Goal: Information Seeking & Learning: Learn about a topic

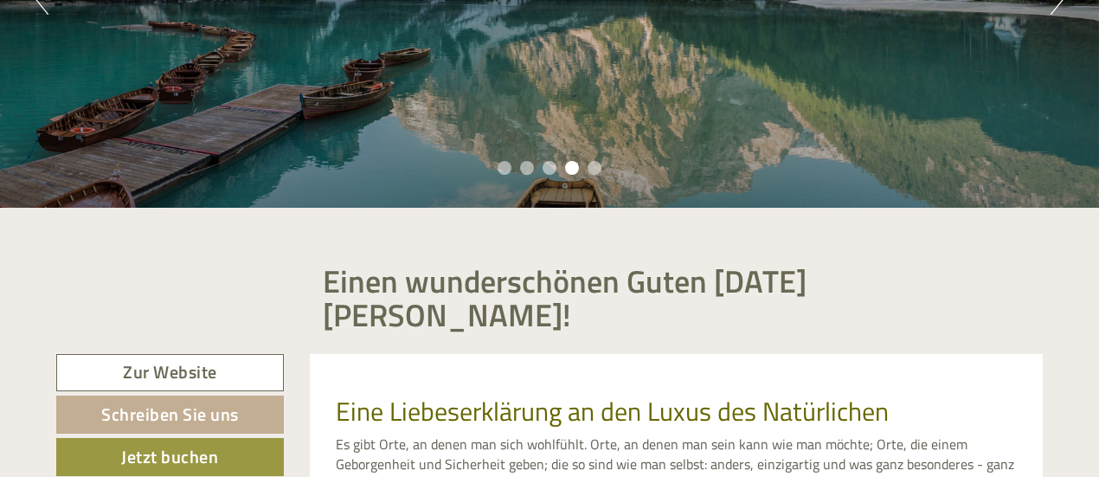
scroll to position [333, 0]
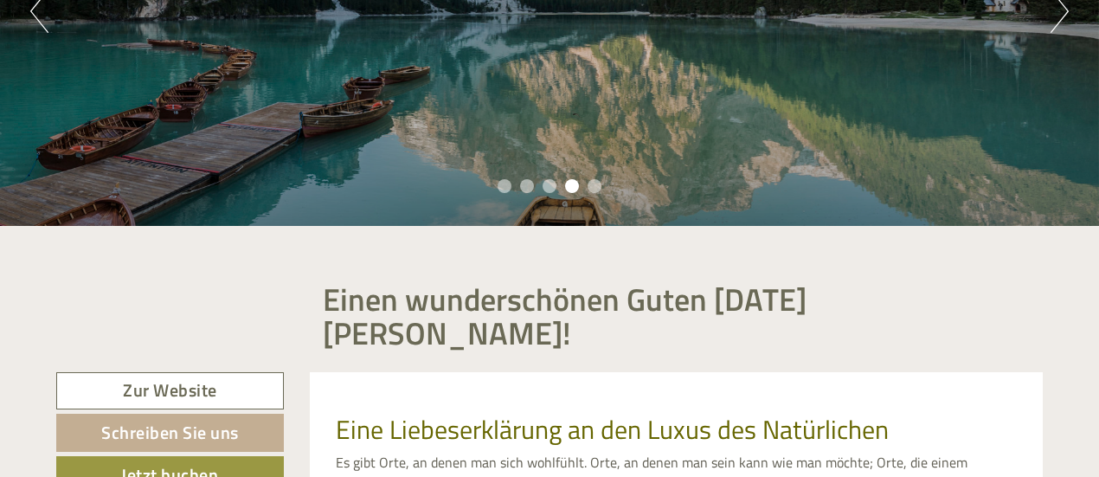
click at [1050, 23] on div "Previous Next 1 2 3 4 5" at bounding box center [549, 11] width 1099 height 429
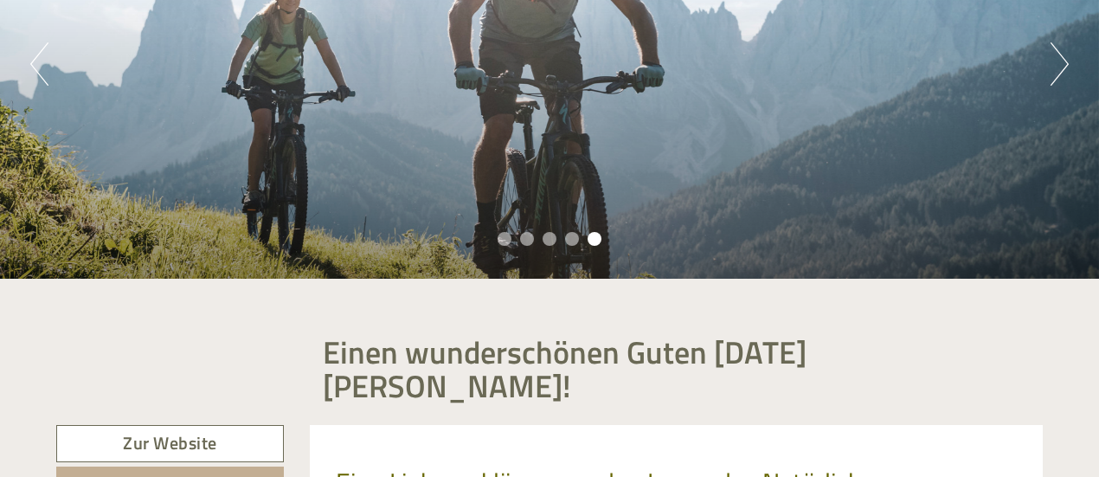
click at [1055, 76] on button "Next" at bounding box center [1060, 63] width 18 height 43
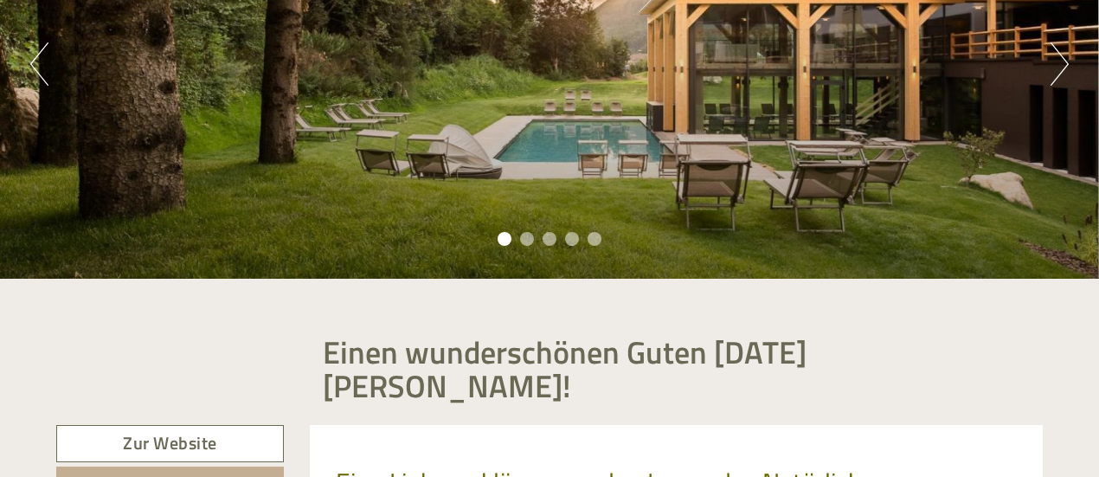
click at [1055, 76] on button "Next" at bounding box center [1060, 63] width 18 height 43
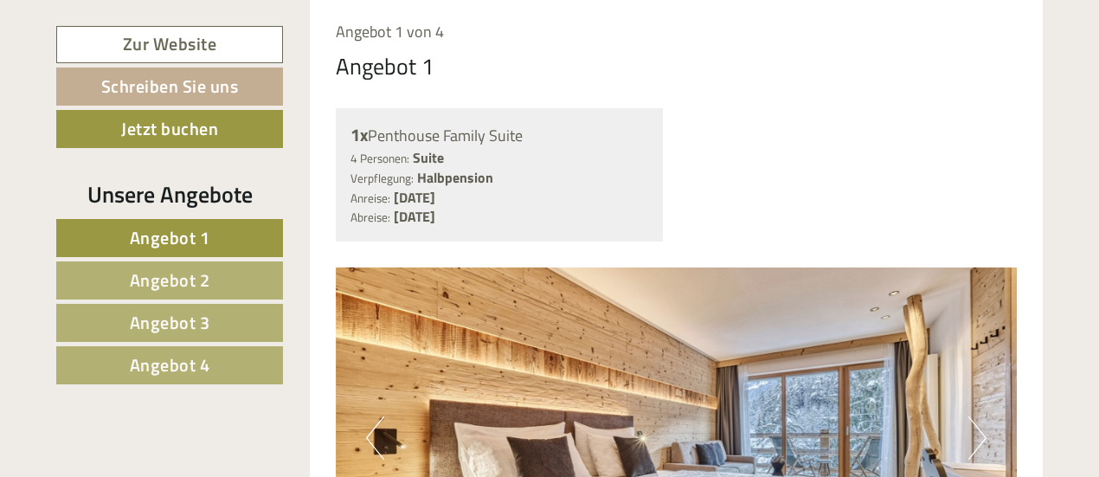
scroll to position [992, 0]
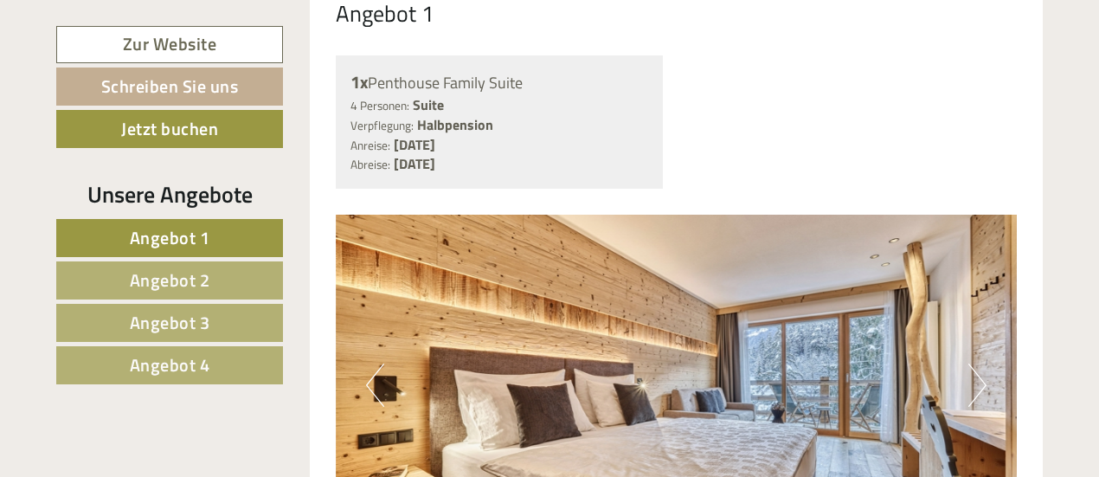
click at [147, 272] on span "Angebot 2" at bounding box center [170, 280] width 81 height 27
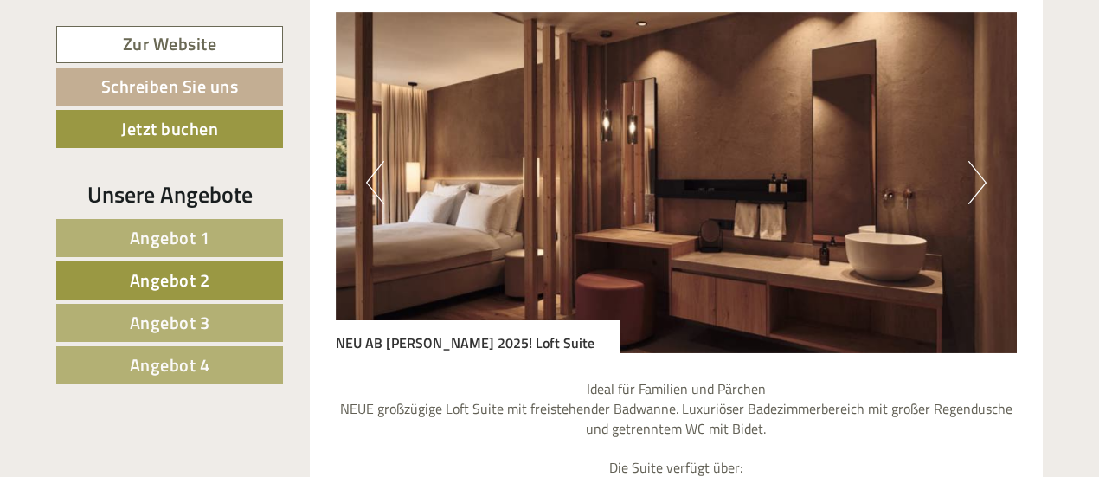
scroll to position [1166, 0]
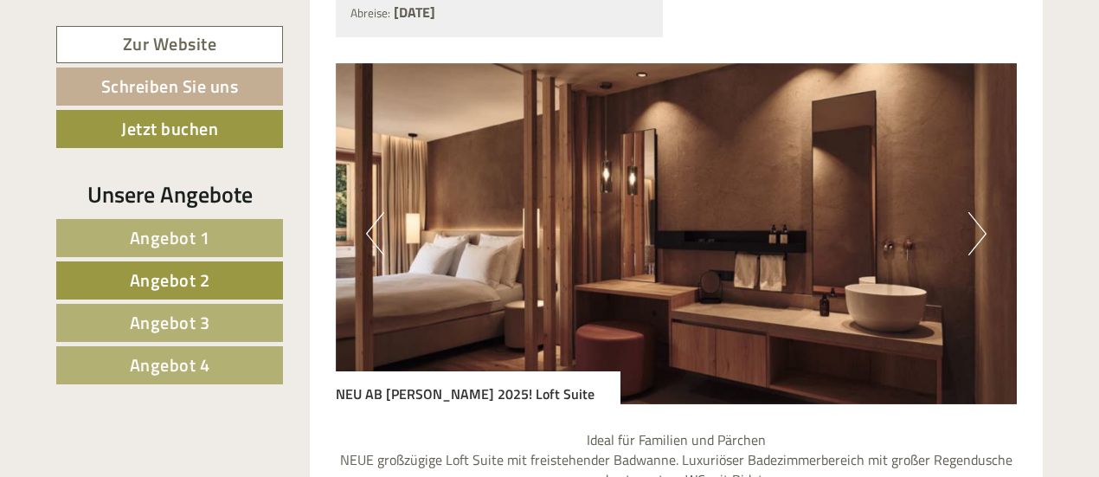
click at [978, 212] on button "Next" at bounding box center [978, 233] width 18 height 43
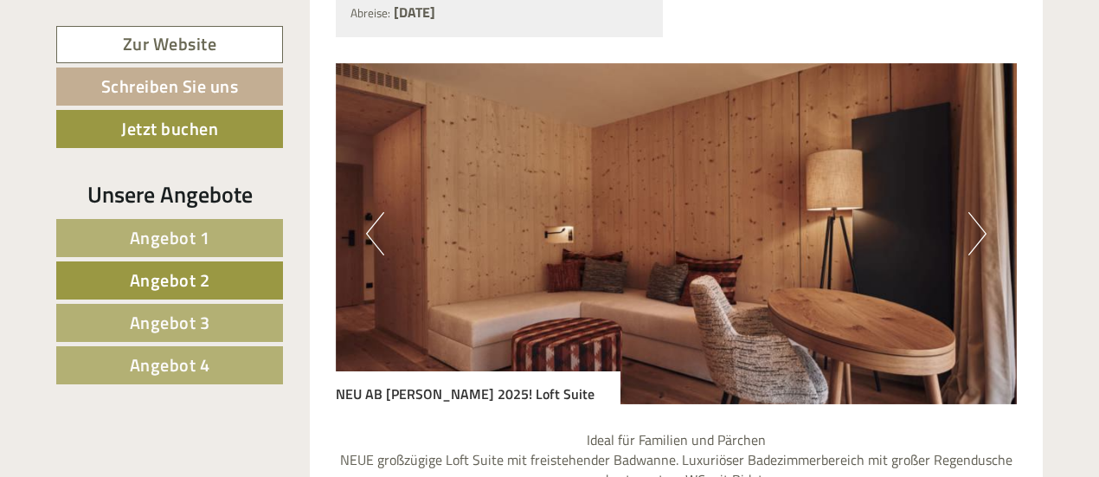
click at [978, 212] on button "Next" at bounding box center [978, 233] width 18 height 43
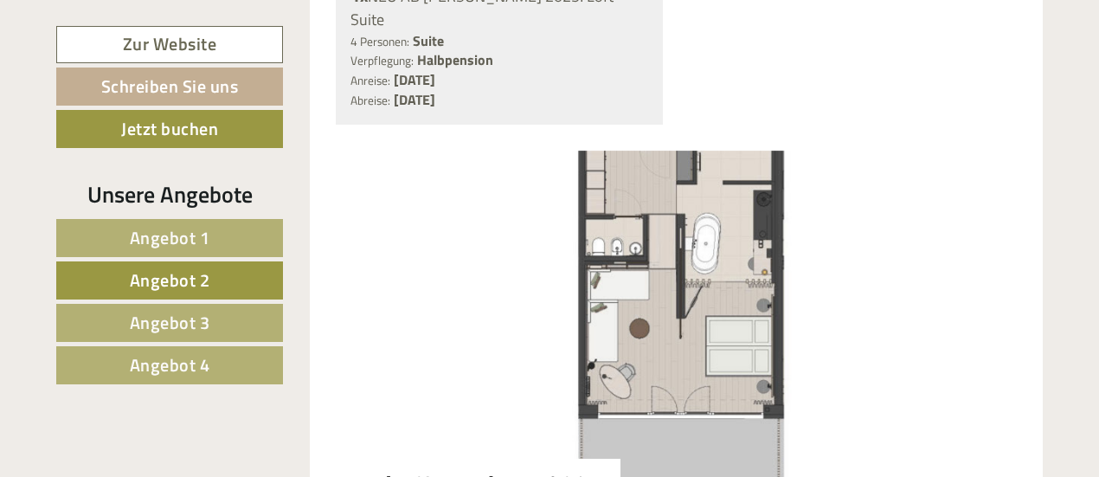
scroll to position [1037, 0]
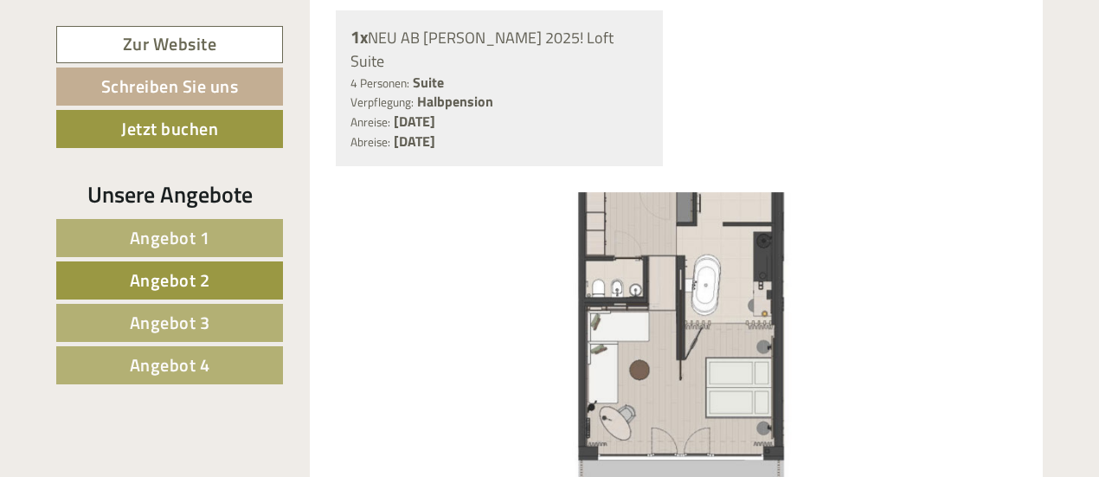
click at [181, 240] on span "Angebot 1" at bounding box center [170, 237] width 81 height 27
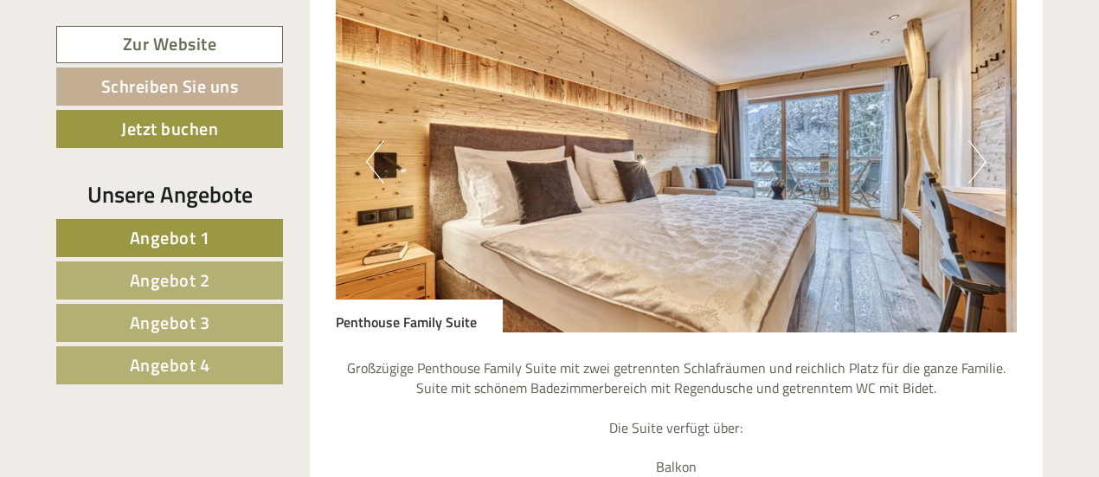
scroll to position [1226, 0]
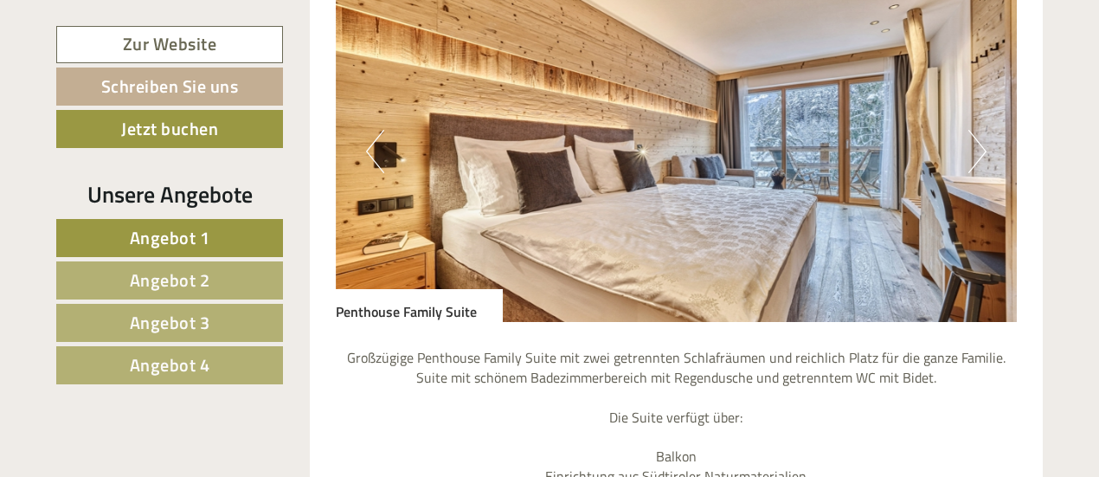
click at [974, 130] on button "Next" at bounding box center [978, 151] width 18 height 43
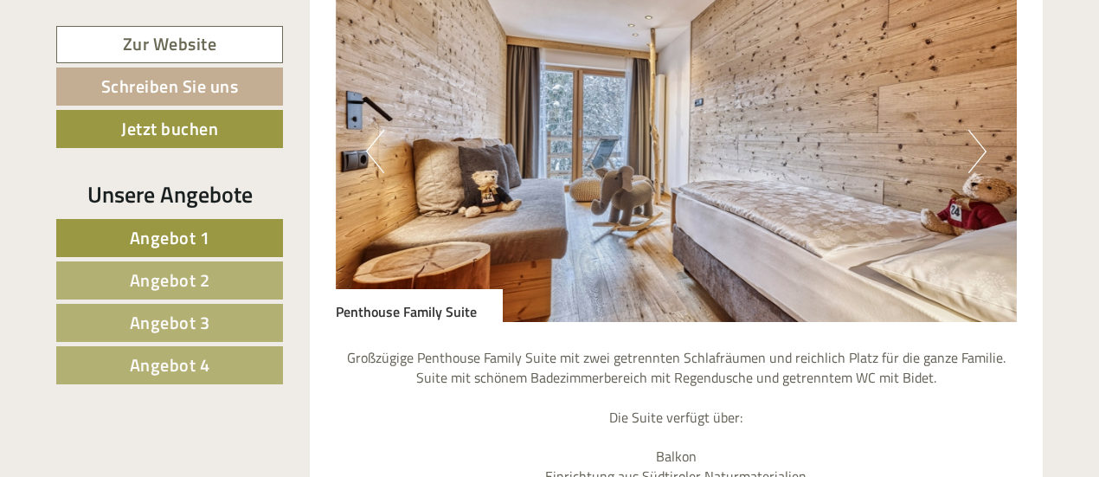
click at [974, 130] on button "Next" at bounding box center [978, 151] width 18 height 43
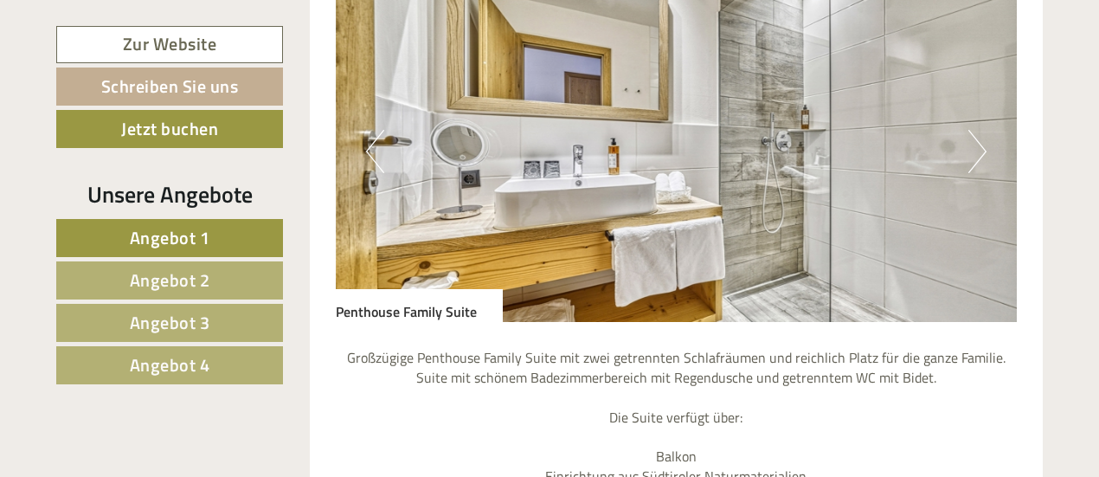
click at [974, 130] on button "Next" at bounding box center [978, 151] width 18 height 43
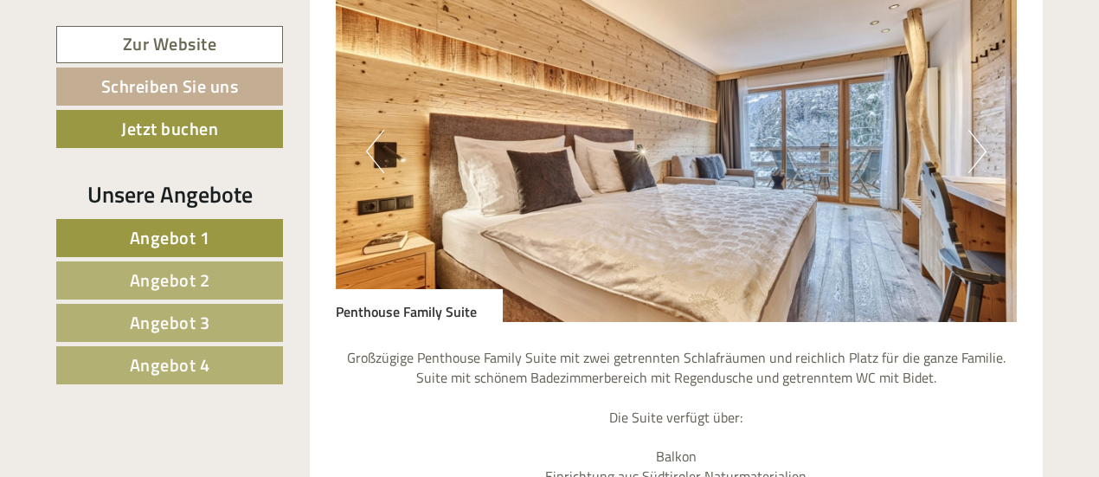
click at [974, 130] on button "Next" at bounding box center [978, 151] width 18 height 43
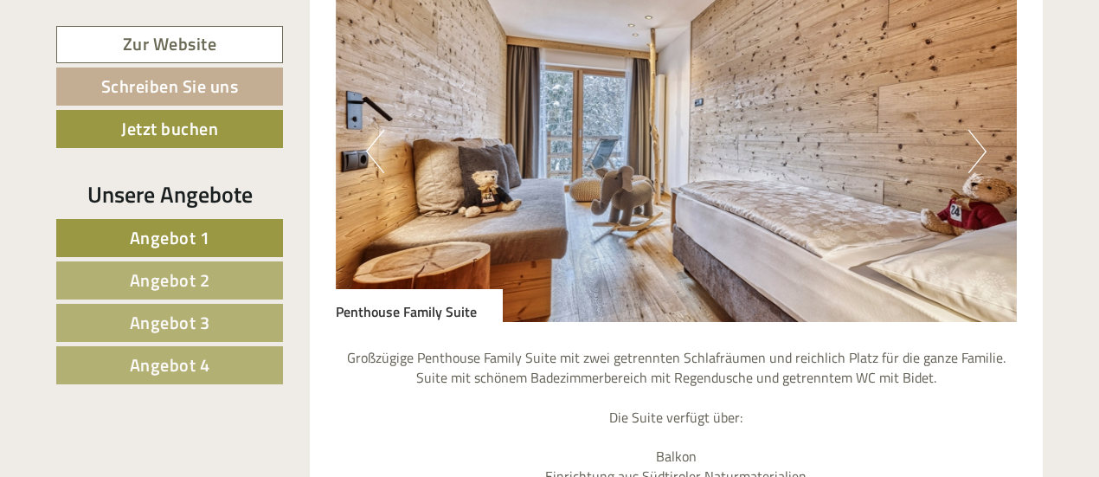
click at [974, 130] on button "Next" at bounding box center [978, 151] width 18 height 43
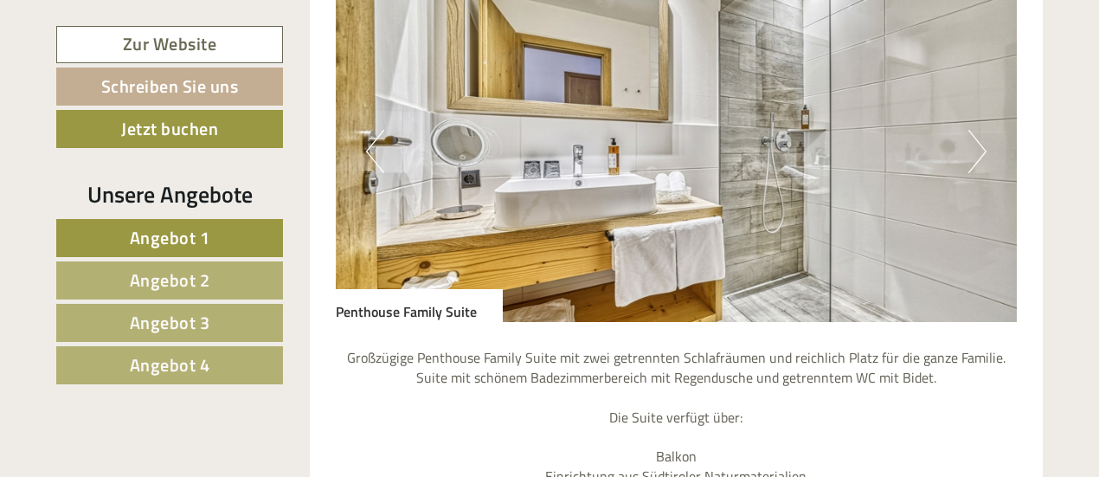
click at [974, 130] on button "Next" at bounding box center [978, 151] width 18 height 43
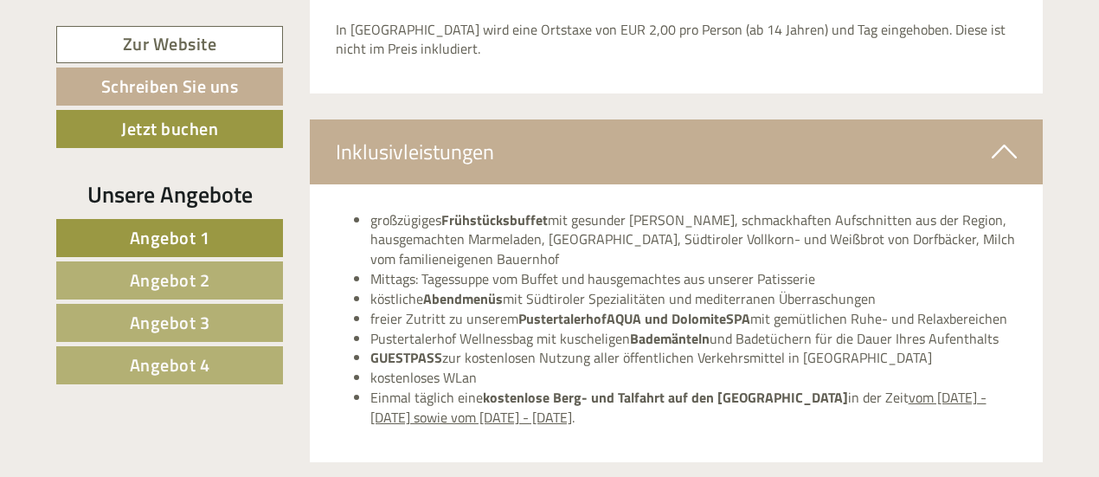
scroll to position [2330, 0]
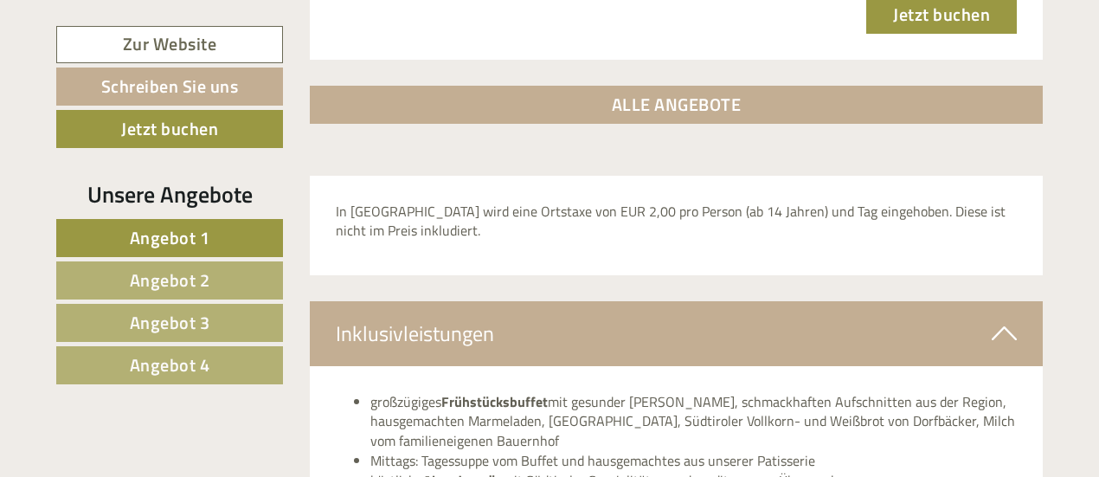
click at [170, 323] on span "Angebot 3" at bounding box center [170, 322] width 81 height 27
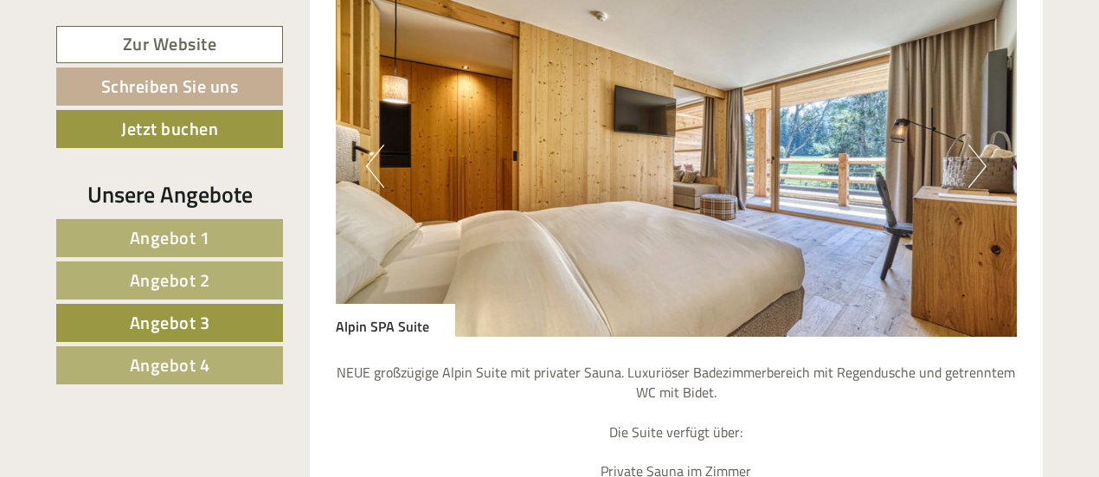
scroll to position [1216, 0]
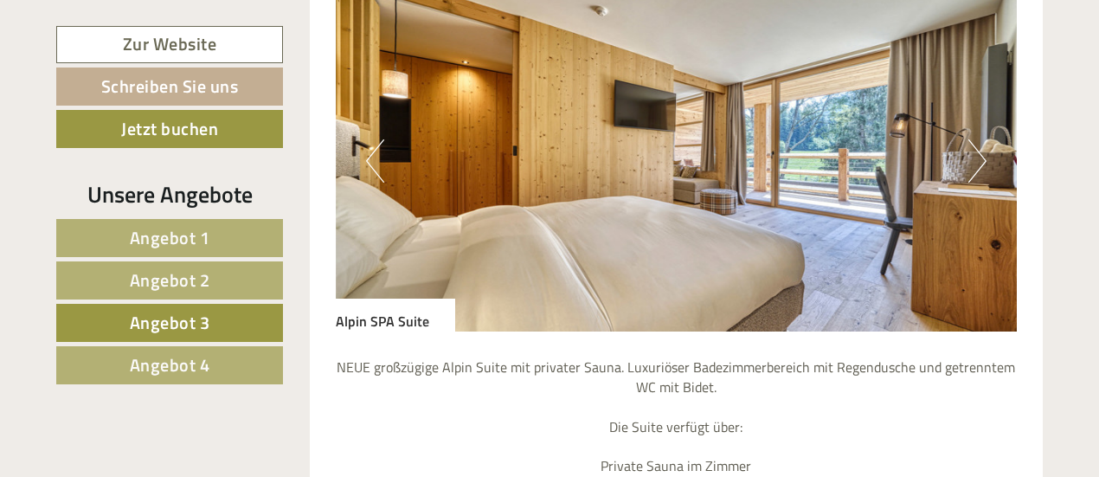
click at [969, 139] on button "Next" at bounding box center [978, 160] width 18 height 43
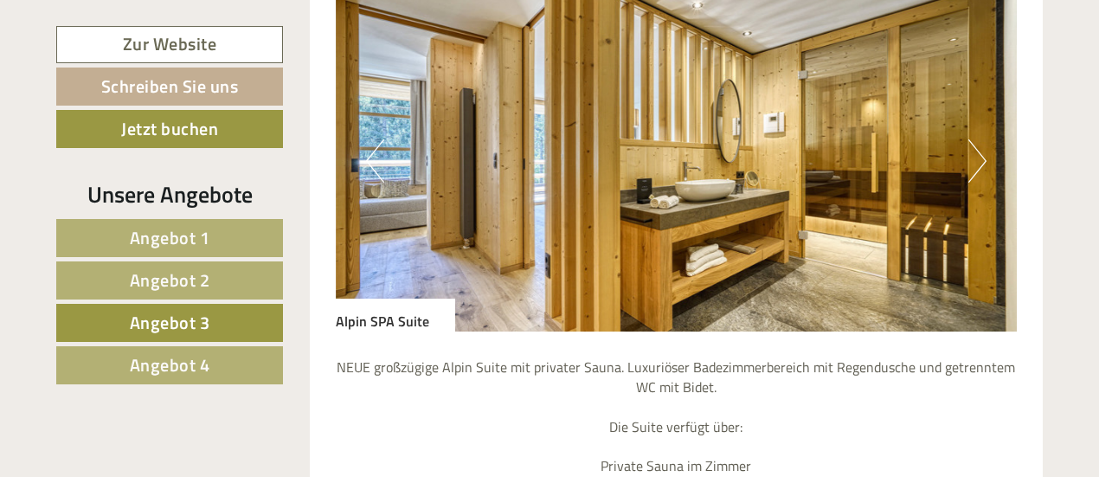
click at [969, 139] on button "Next" at bounding box center [978, 160] width 18 height 43
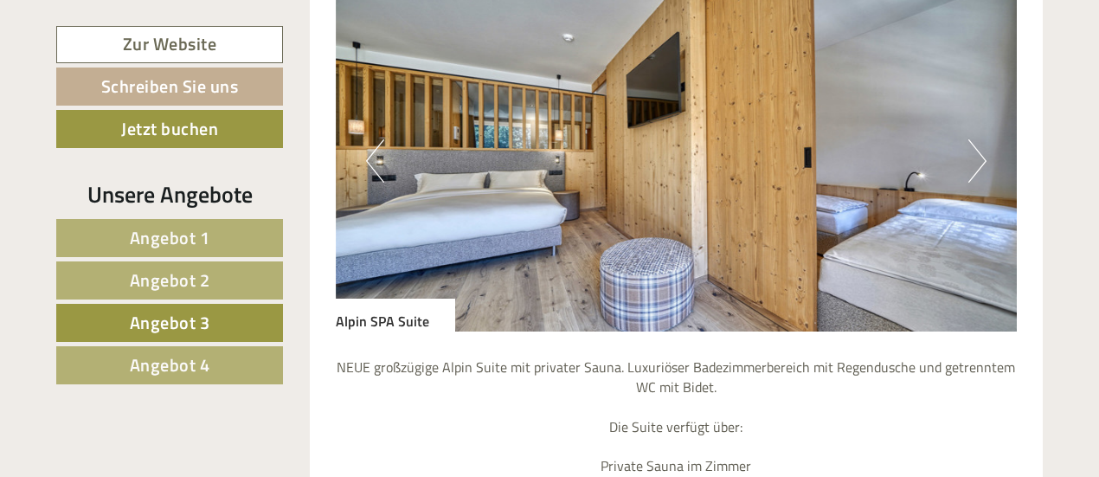
click at [969, 139] on button "Next" at bounding box center [978, 160] width 18 height 43
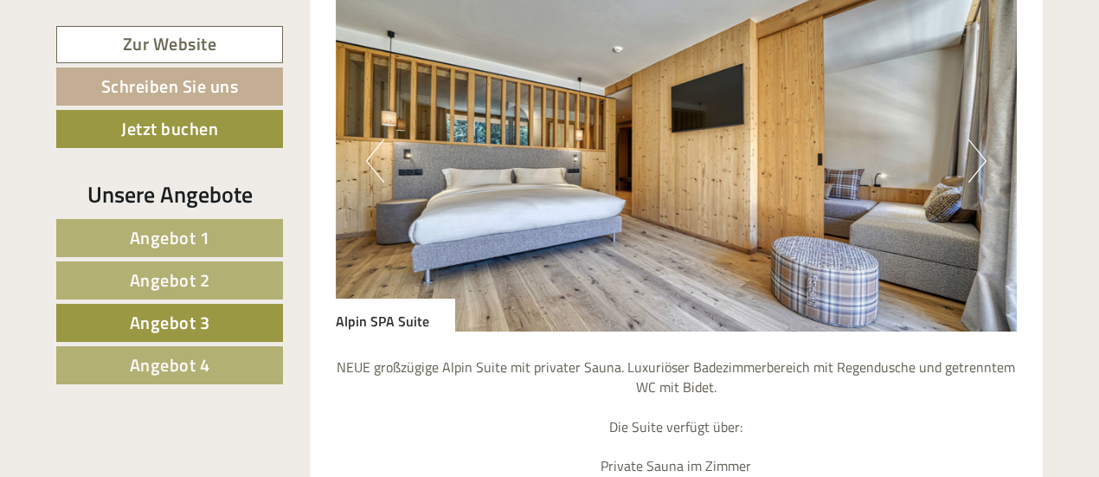
click at [969, 139] on button "Next" at bounding box center [978, 160] width 18 height 43
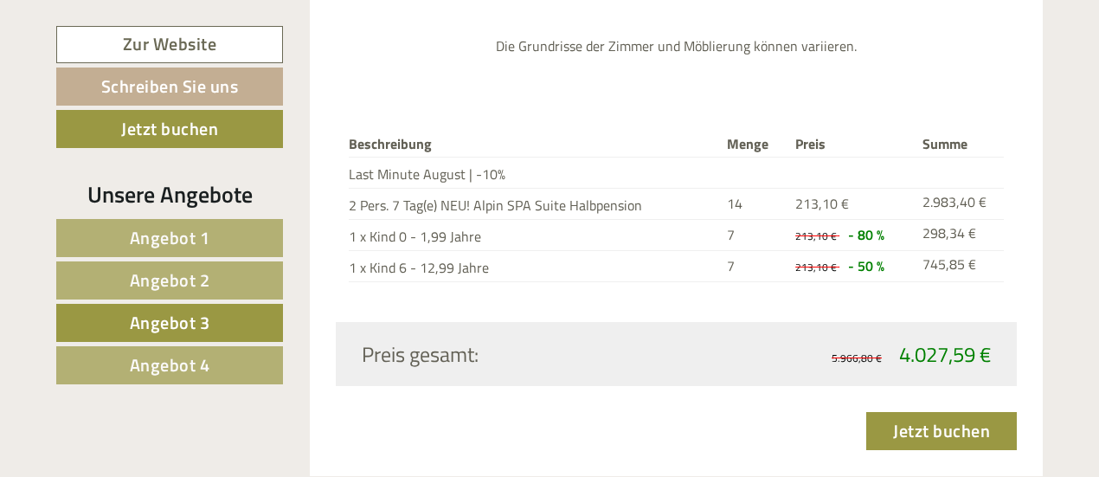
scroll to position [1978, 0]
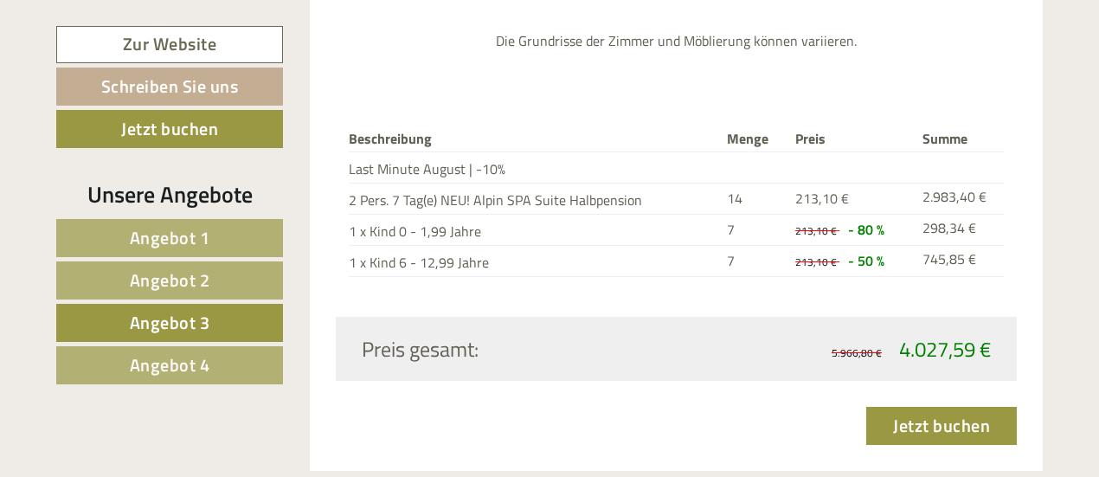
click at [175, 364] on span "Angebot 4" at bounding box center [170, 364] width 81 height 27
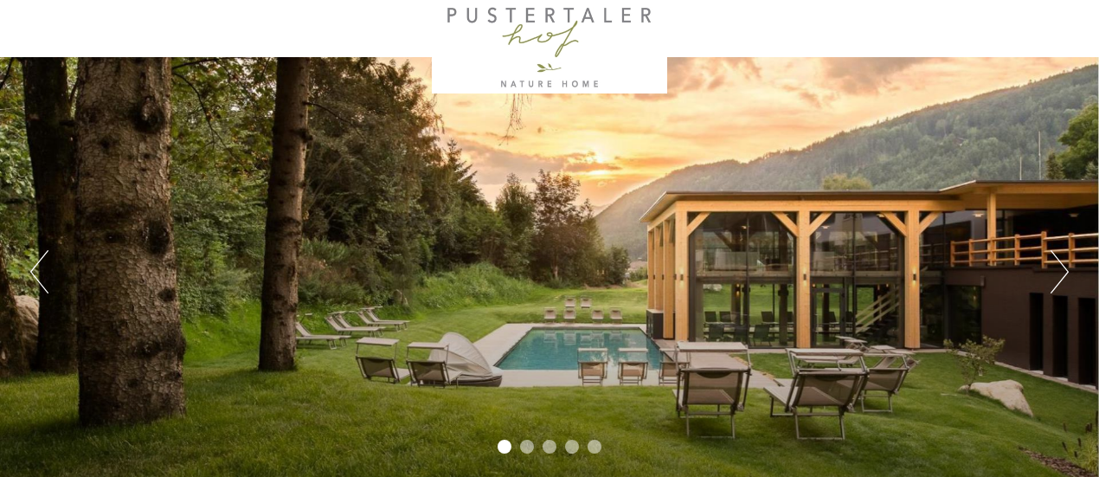
scroll to position [0, 0]
